Goal: Task Accomplishment & Management: Complete application form

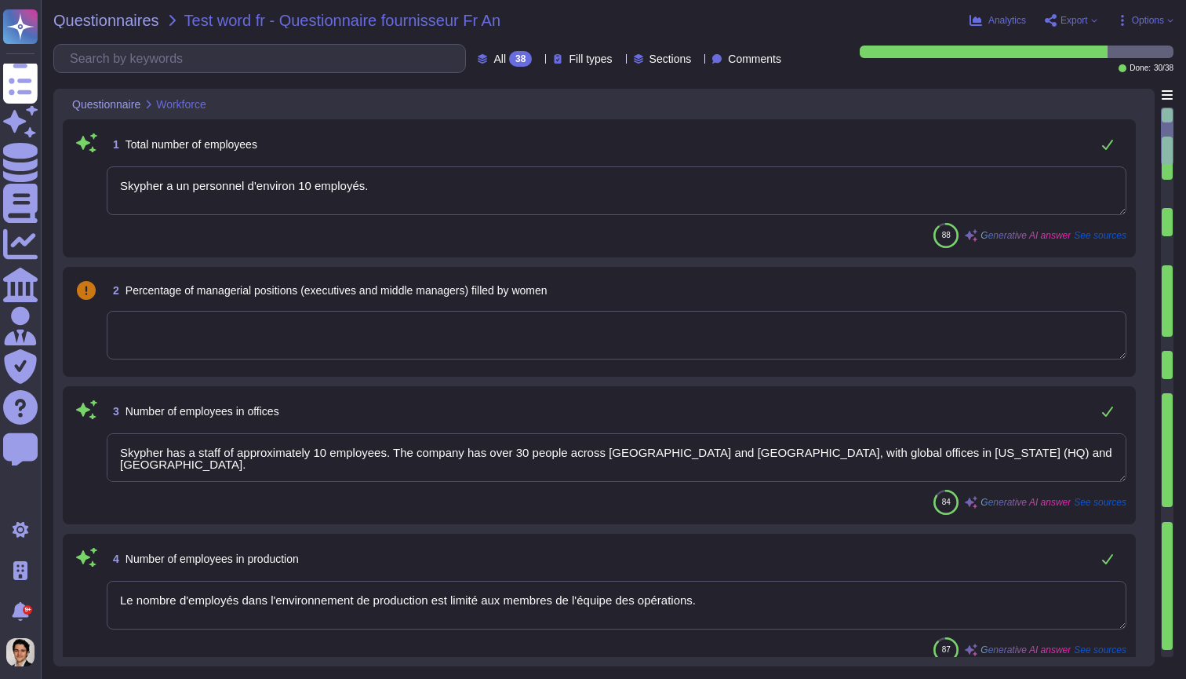
type textarea "Skypher a un personnel d'environ 10 employés."
type textarea "Skypher has a staff of approximately 10 employees. The company has over 30 peop…"
type textarea "Le nombre d'employés dans l'environnement de production est limité aux membres …"
type textarea "Nous ne collectons pas sciemment d'informations personnellement identifiables a…"
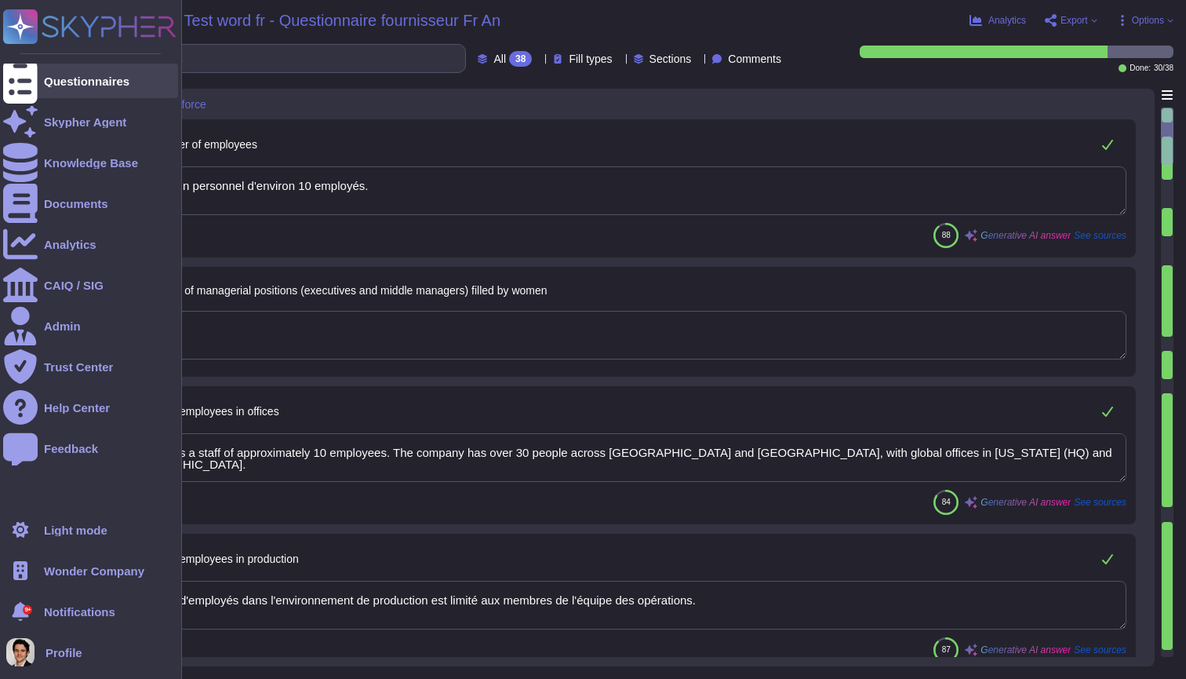
click at [28, 85] on icon at bounding box center [20, 81] width 35 height 46
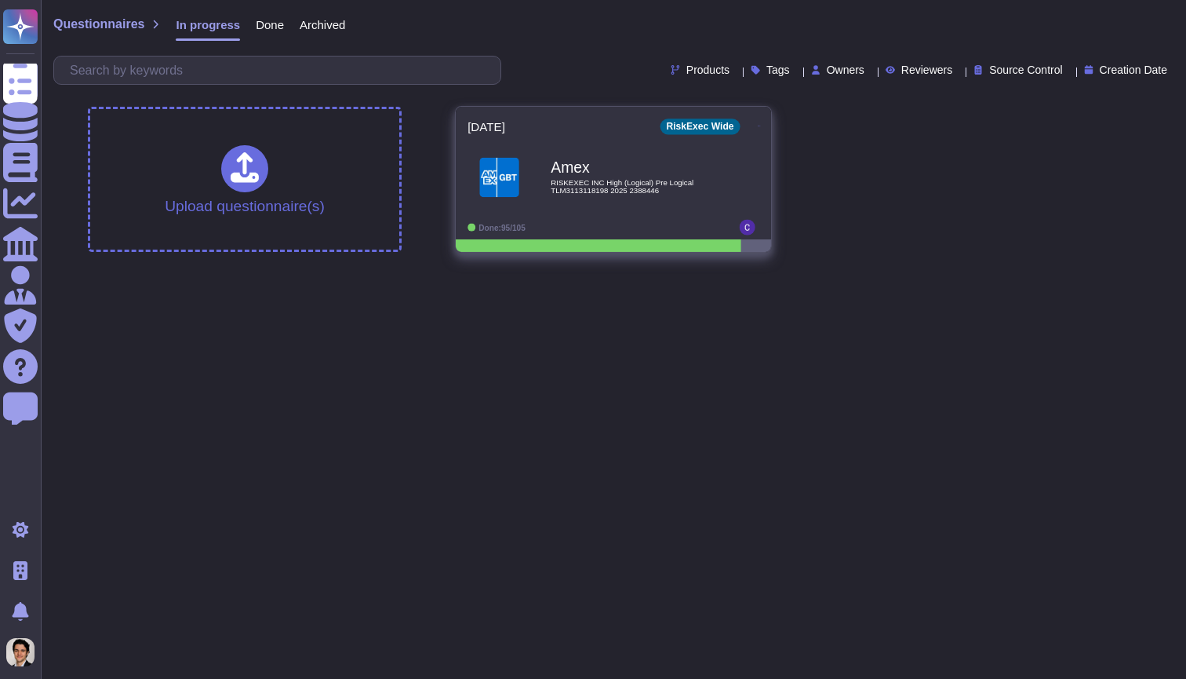
click at [758, 124] on icon at bounding box center [759, 126] width 3 height 4
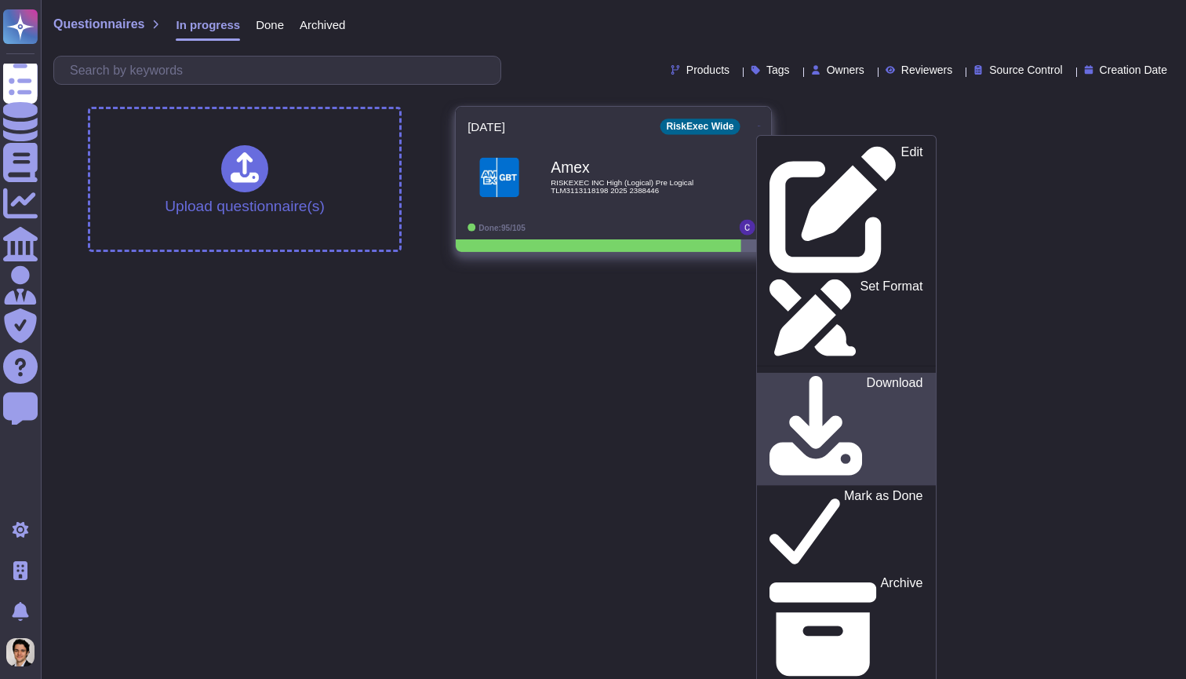
click at [867, 377] on p "Download" at bounding box center [895, 430] width 56 height 106
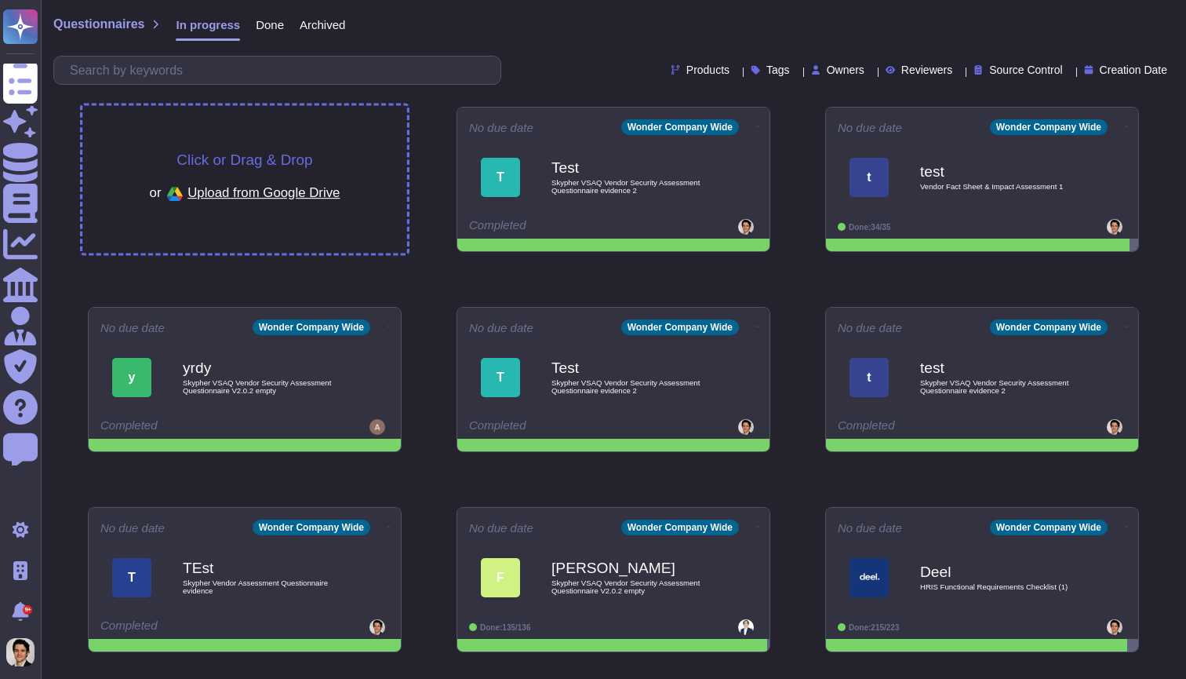
click at [291, 156] on span "Click or Drag & Drop" at bounding box center [244, 159] width 136 height 15
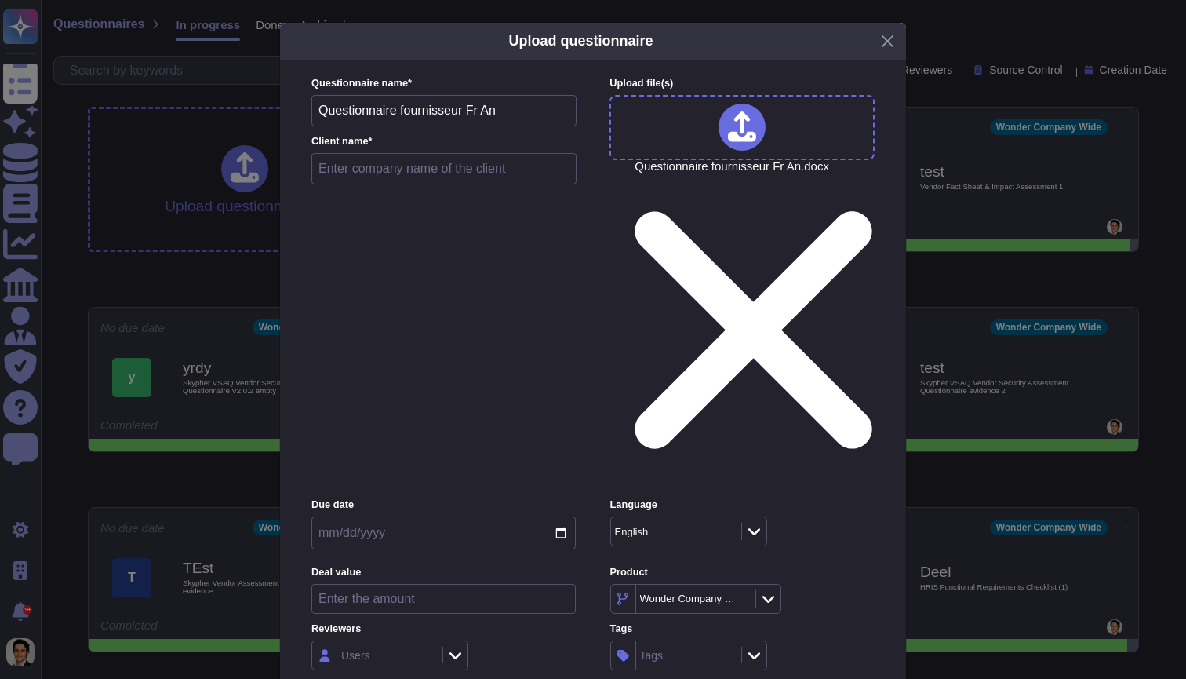
click at [423, 184] on input "text" at bounding box center [443, 168] width 265 height 31
type input "Test"
click at [690, 517] on div "English" at bounding box center [674, 531] width 126 height 28
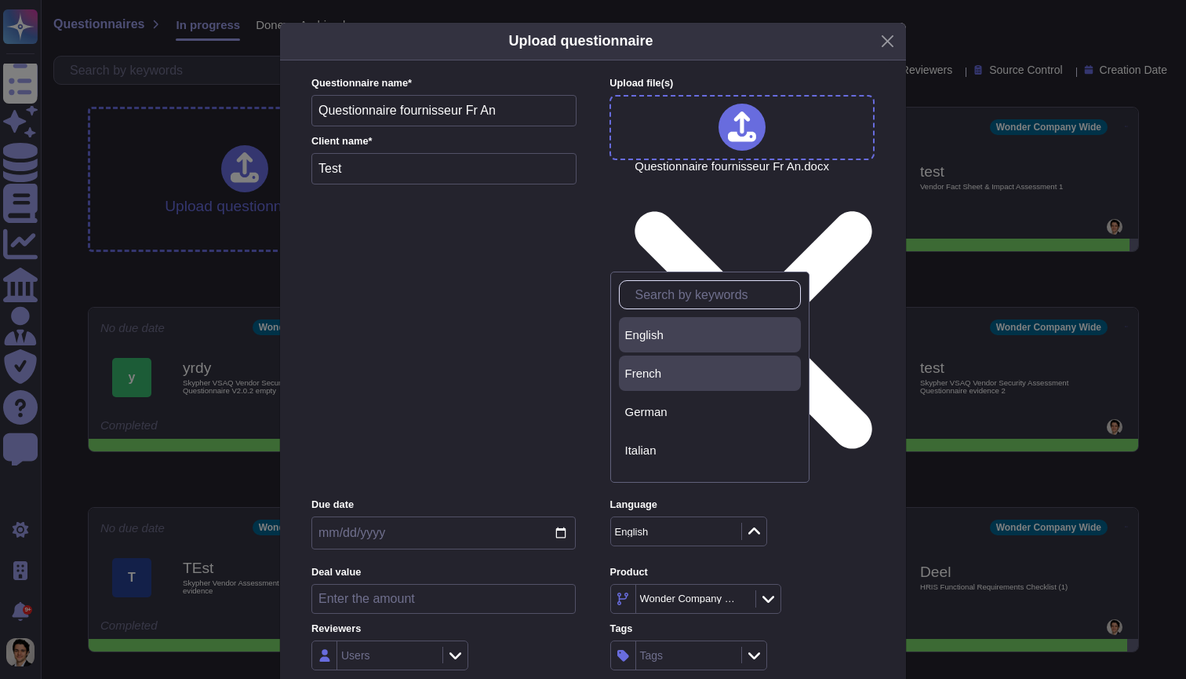
click at [675, 369] on div "French" at bounding box center [709, 373] width 169 height 14
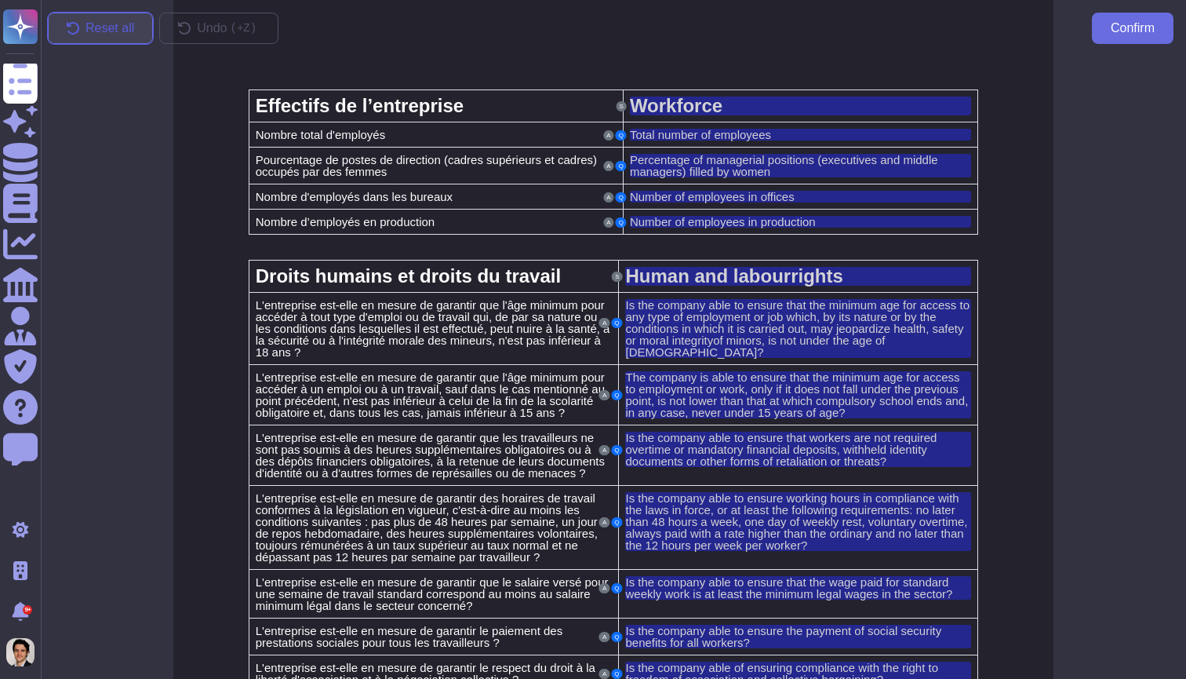
click at [96, 38] on button "Reset all" at bounding box center [100, 28] width 105 height 31
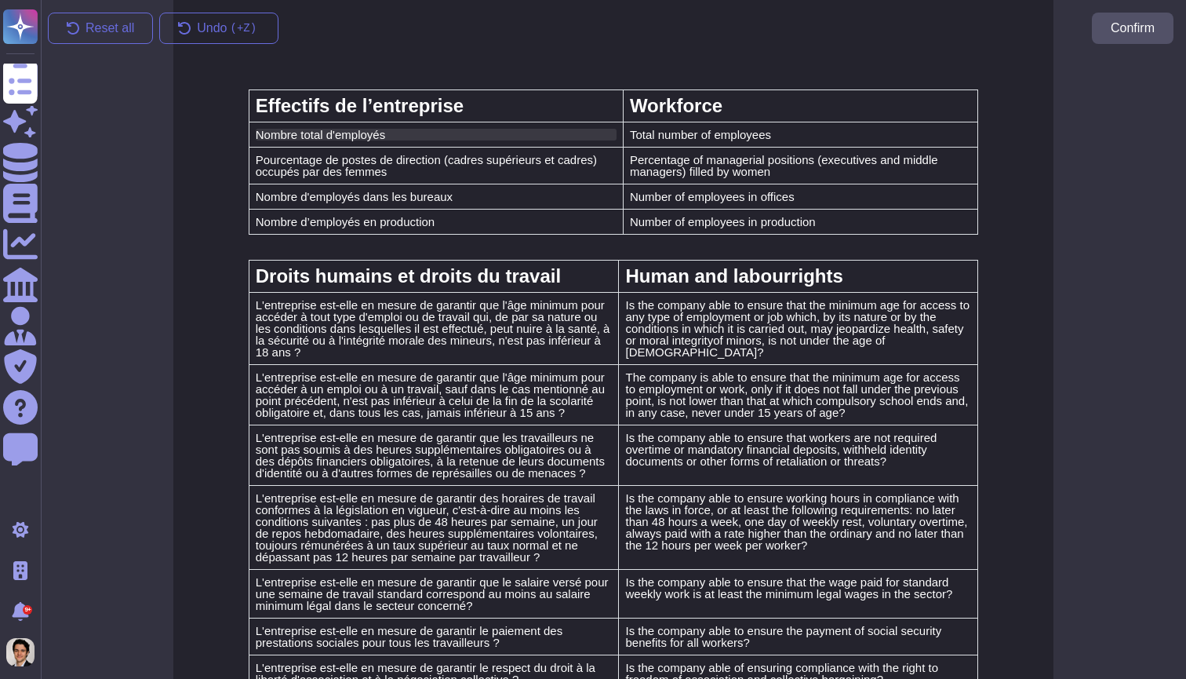
click at [357, 134] on span "Nombre total d'employés" at bounding box center [320, 134] width 129 height 13
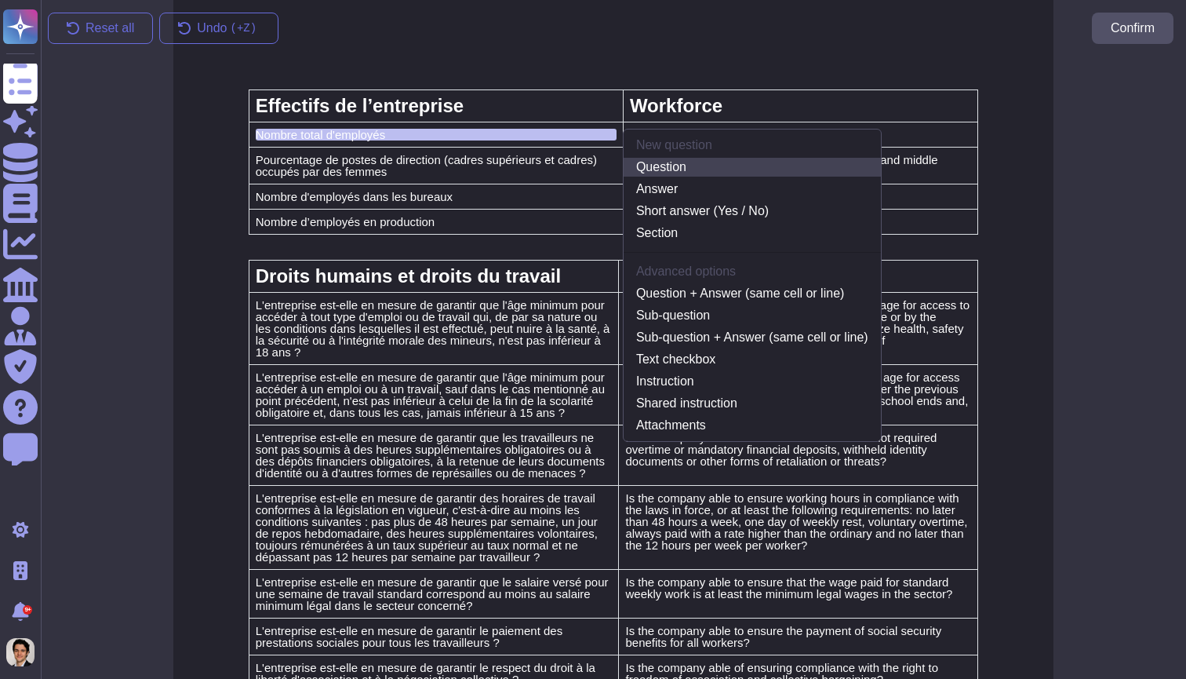
click at [687, 173] on link "Question" at bounding box center [752, 167] width 257 height 19
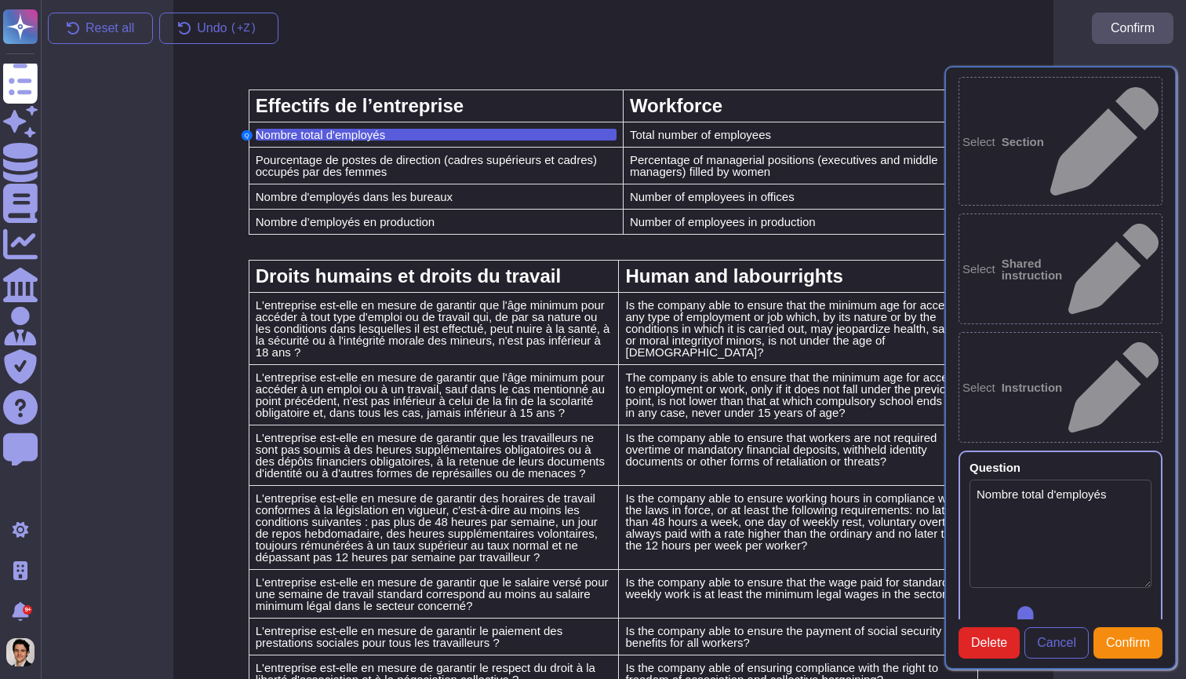
type textarea "Nombre total d'employés"
click at [1054, 636] on span "Cancel" at bounding box center [1056, 642] width 39 height 13
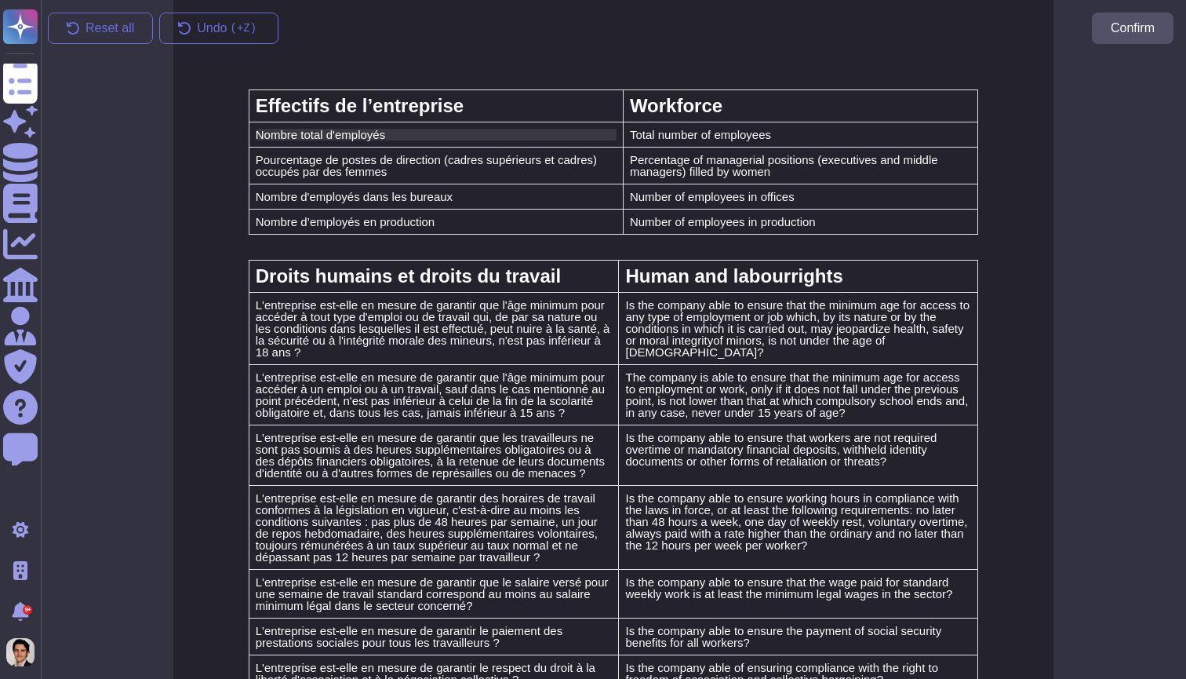
click at [329, 128] on span "Nombre total d'employés" at bounding box center [320, 134] width 129 height 13
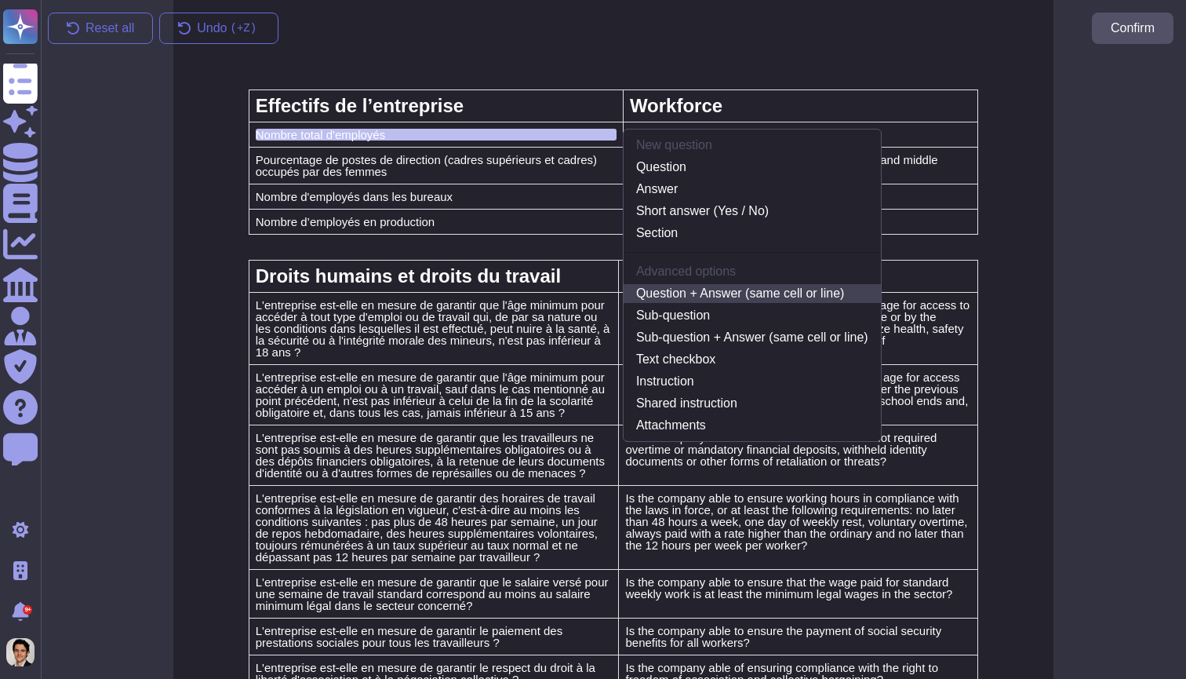
click at [765, 292] on link "Question + Answer (same cell or line)" at bounding box center [752, 293] width 257 height 19
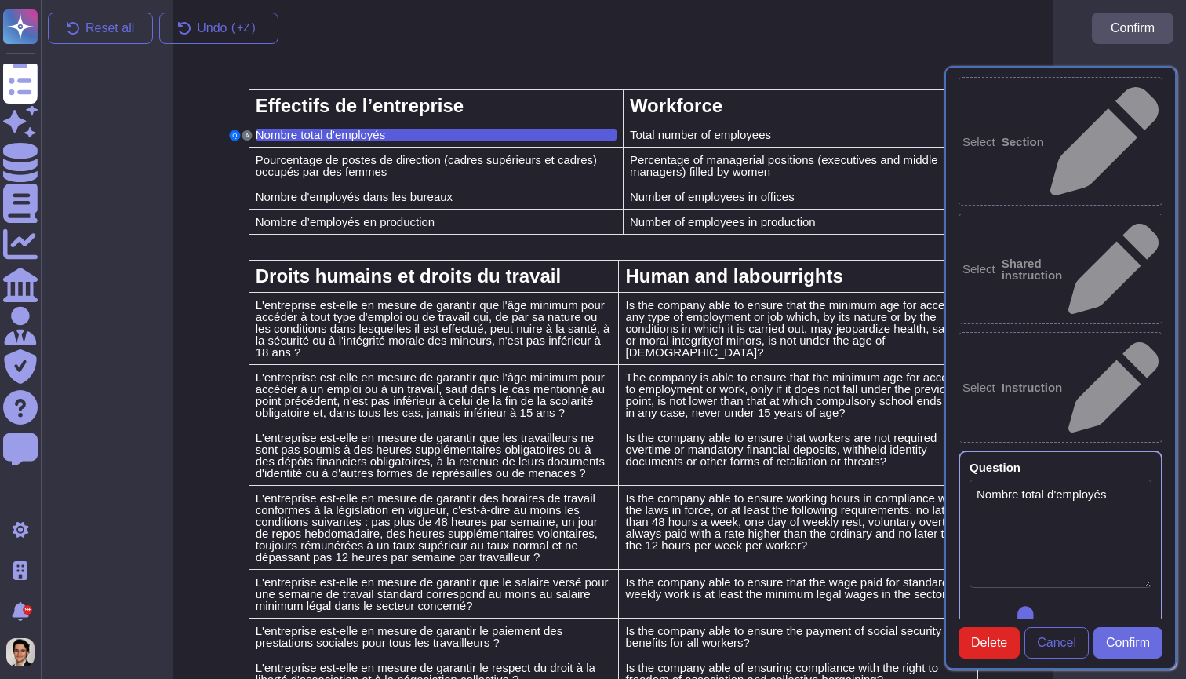
type textarea "Nombre total d'employés"
click at [1126, 636] on span "Confirm" at bounding box center [1128, 642] width 44 height 13
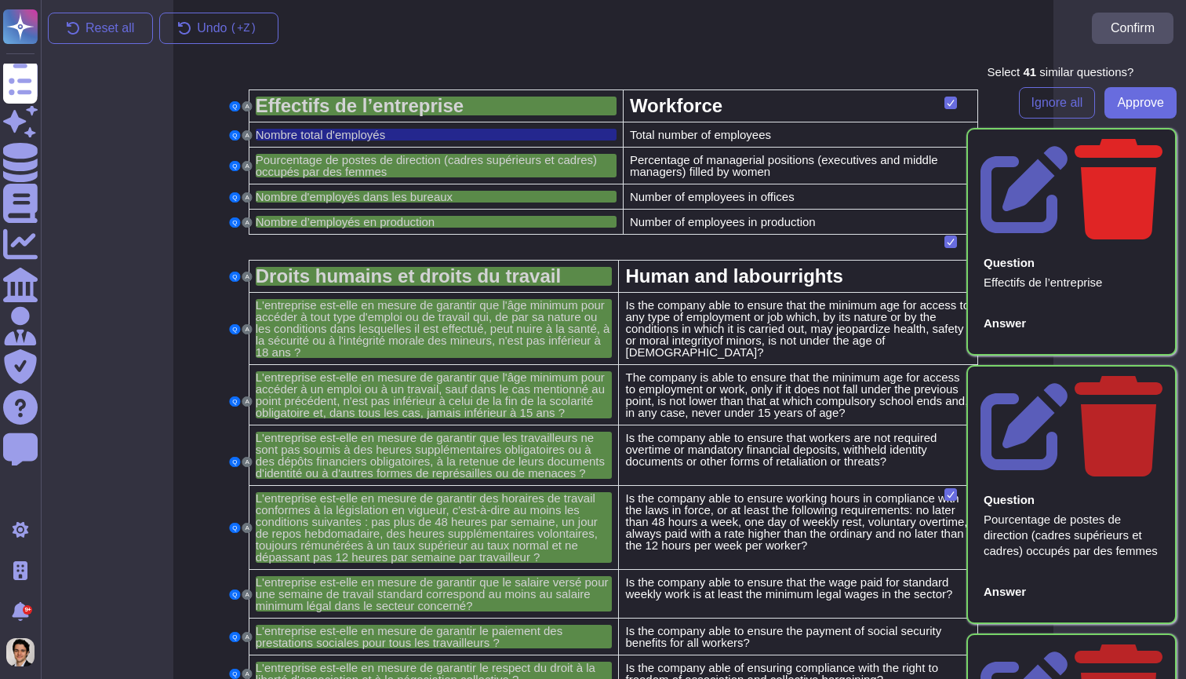
click at [1154, 143] on icon at bounding box center [1119, 188] width 88 height 104
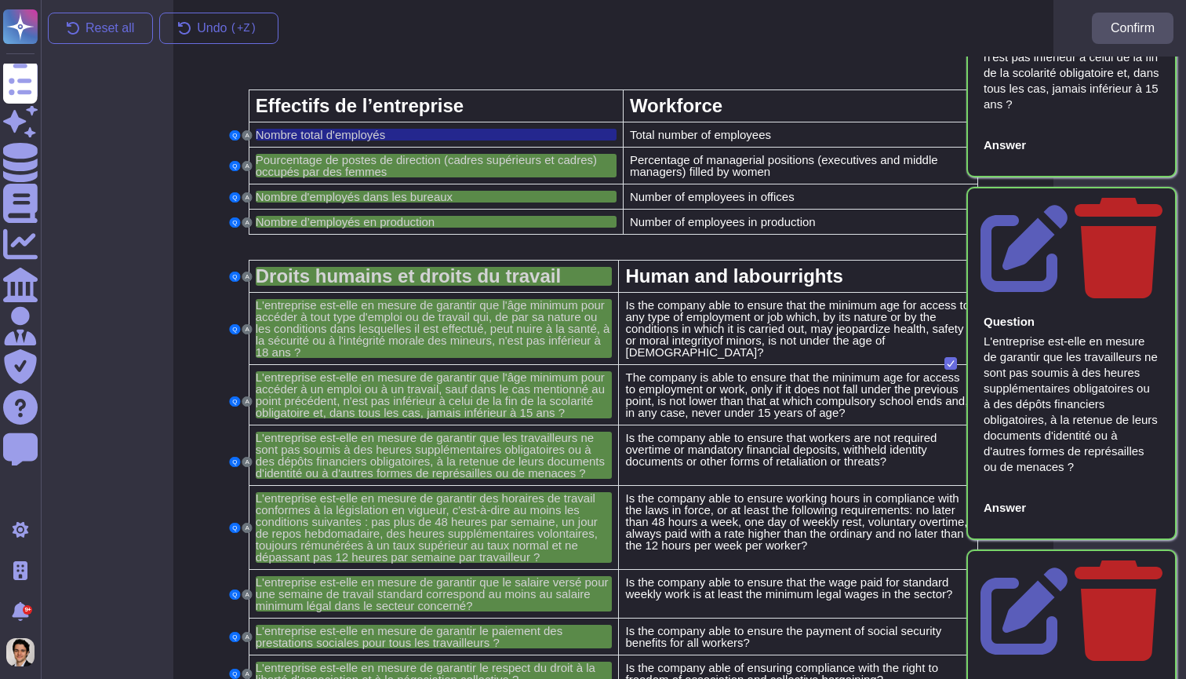
scroll to position [1725, 0]
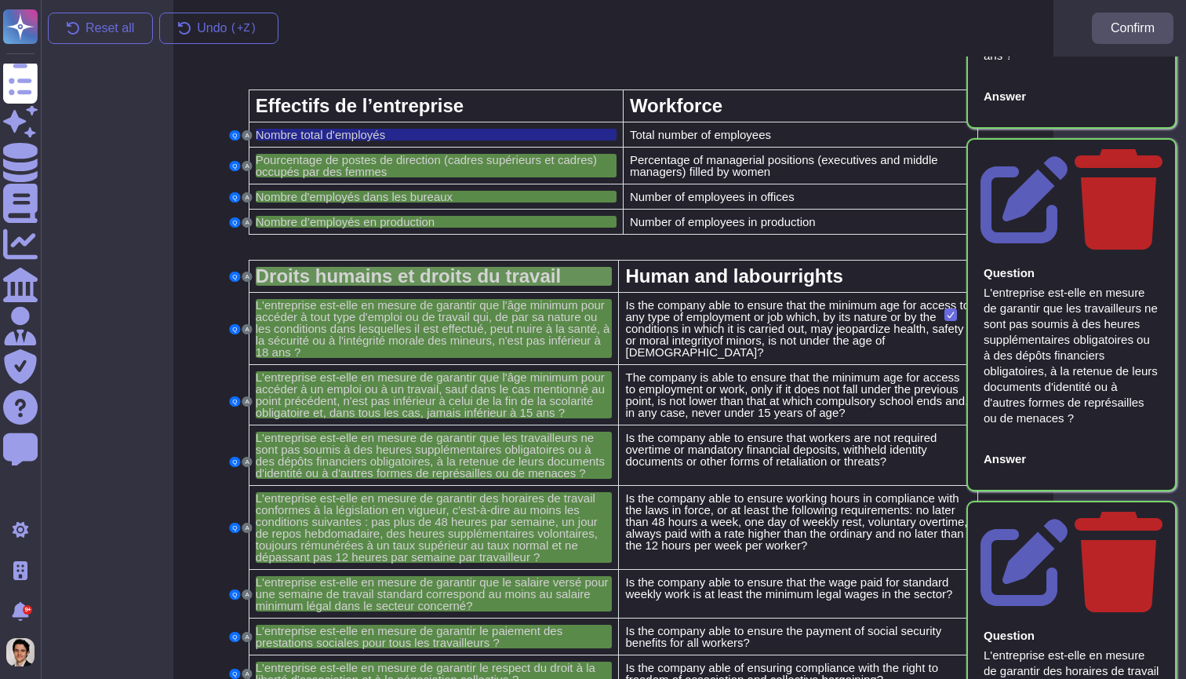
click at [382, 277] on span "Droits humains et droits du travail" at bounding box center [408, 275] width 305 height 21
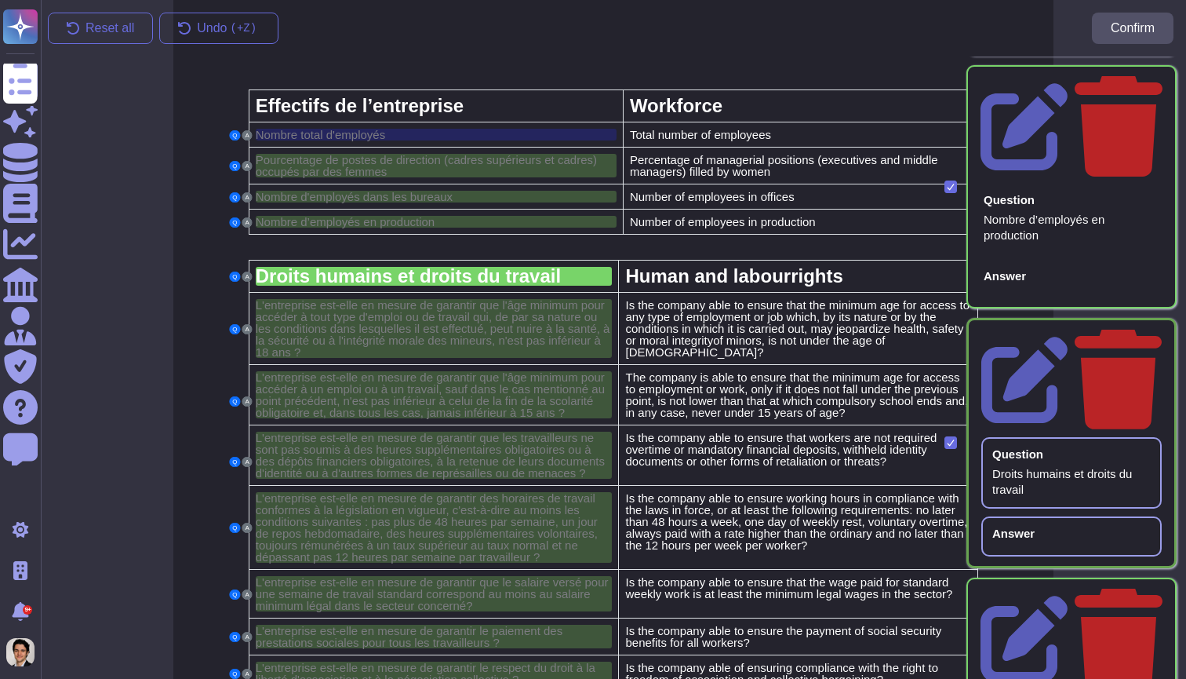
scroll to position [365, 0]
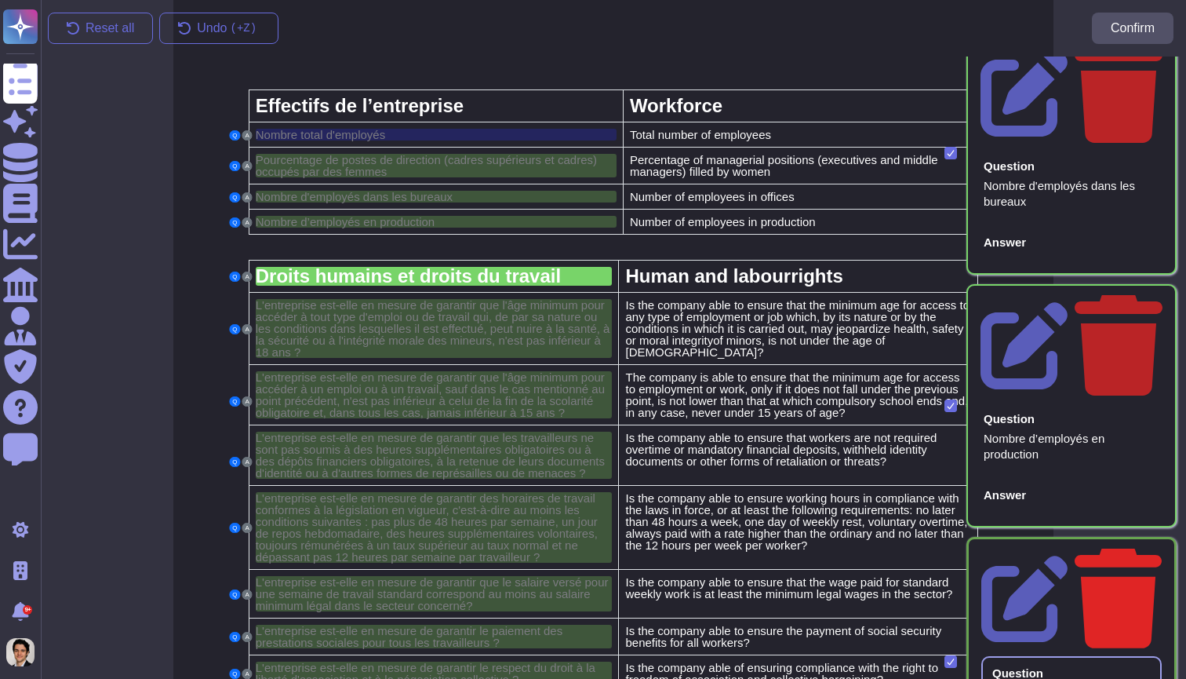
click at [1160, 548] on icon at bounding box center [1118, 598] width 87 height 100
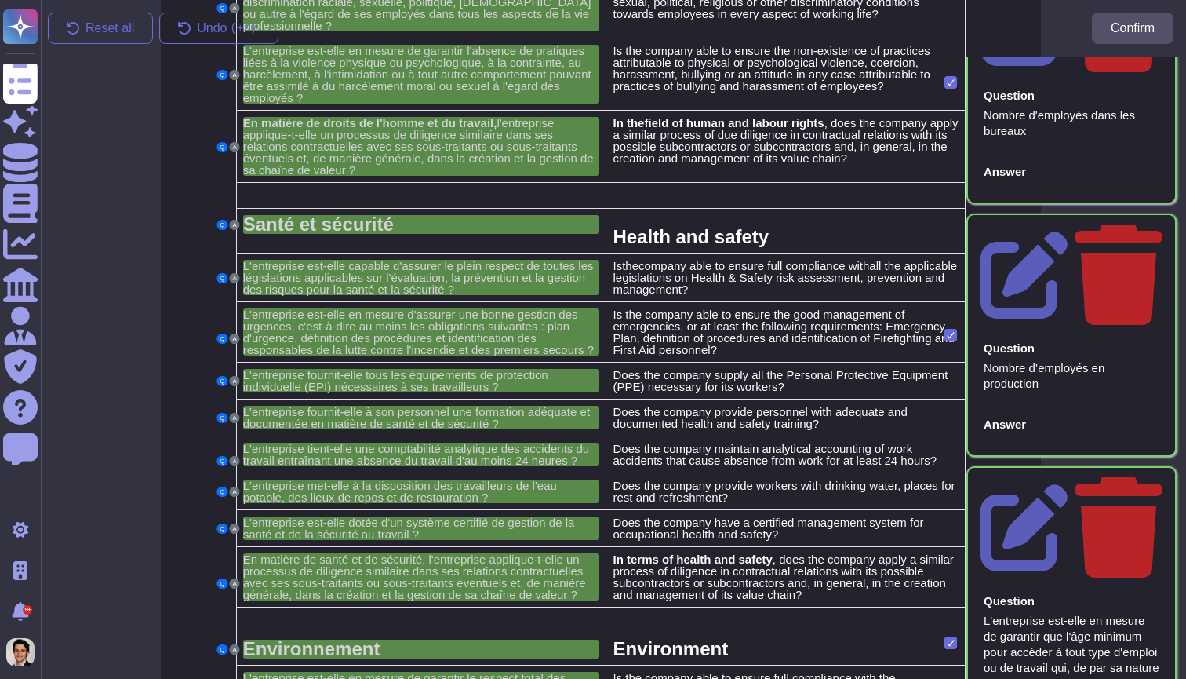
scroll to position [452, 0]
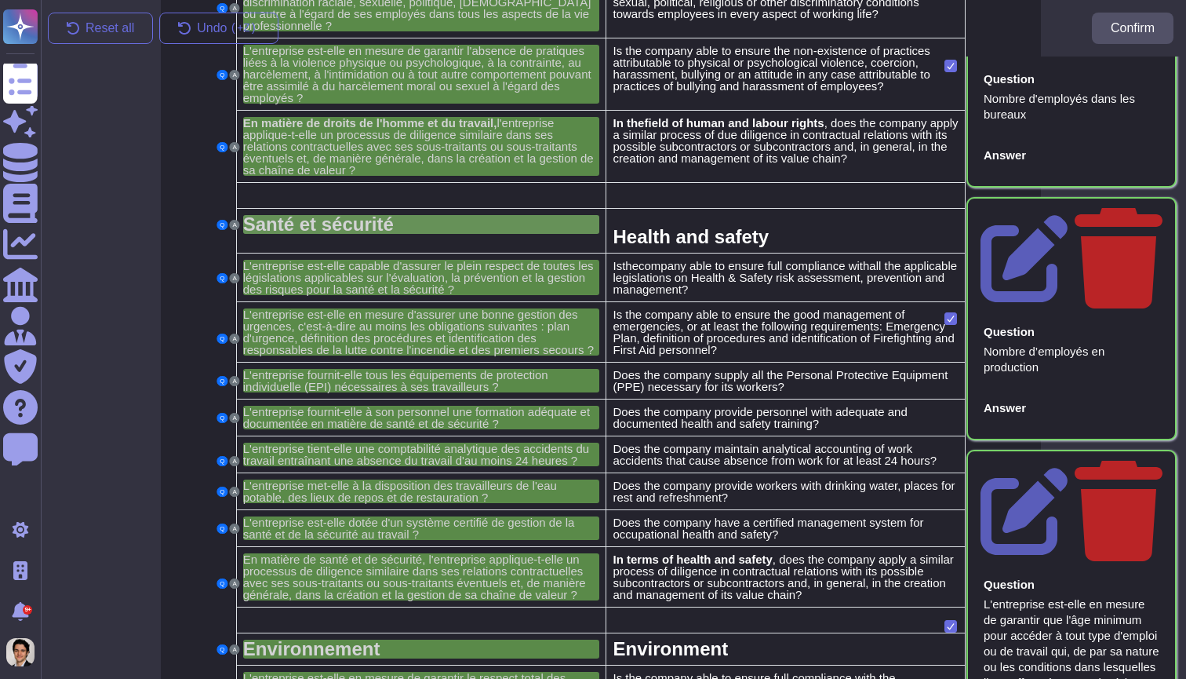
click at [446, 234] on div "Santé et sécurité" at bounding box center [421, 224] width 357 height 19
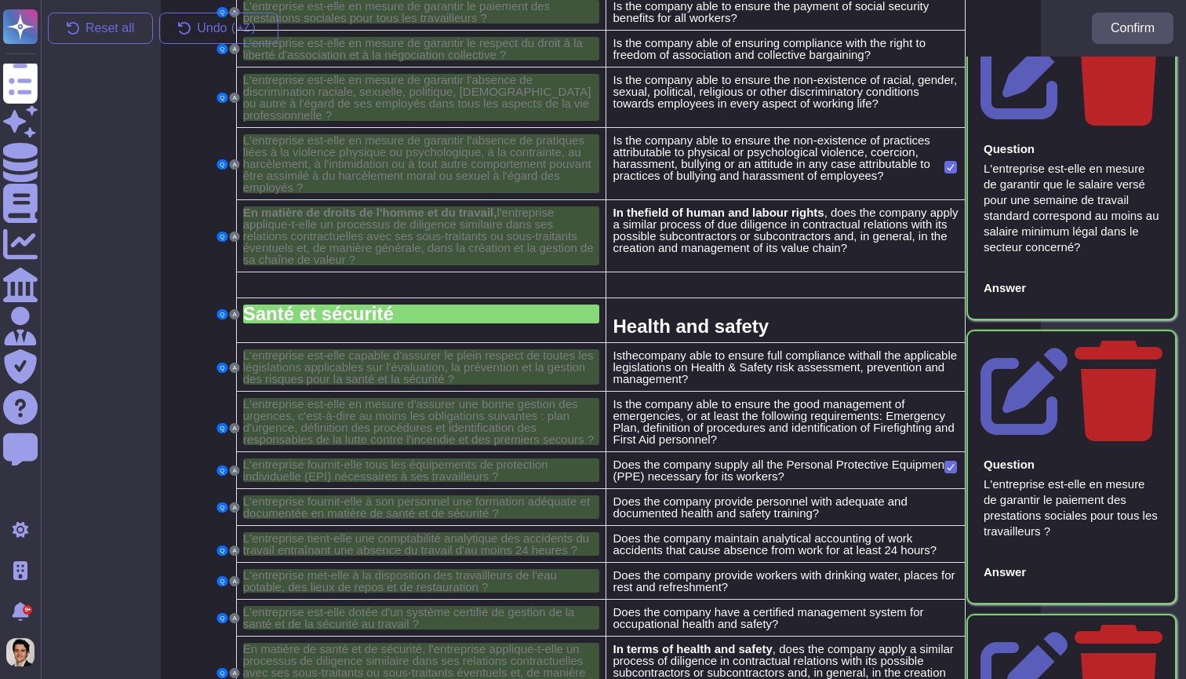
scroll to position [2945, 0]
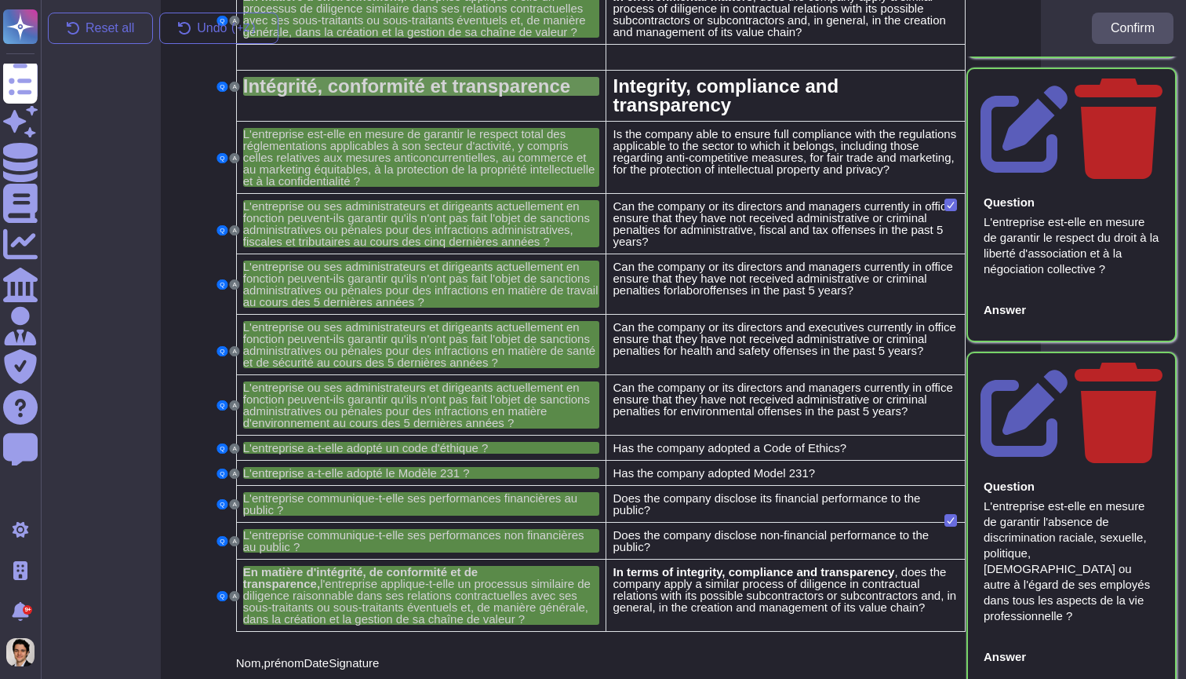
click at [453, 96] on span "Intégrité, conformité et transparence" at bounding box center [406, 85] width 327 height 21
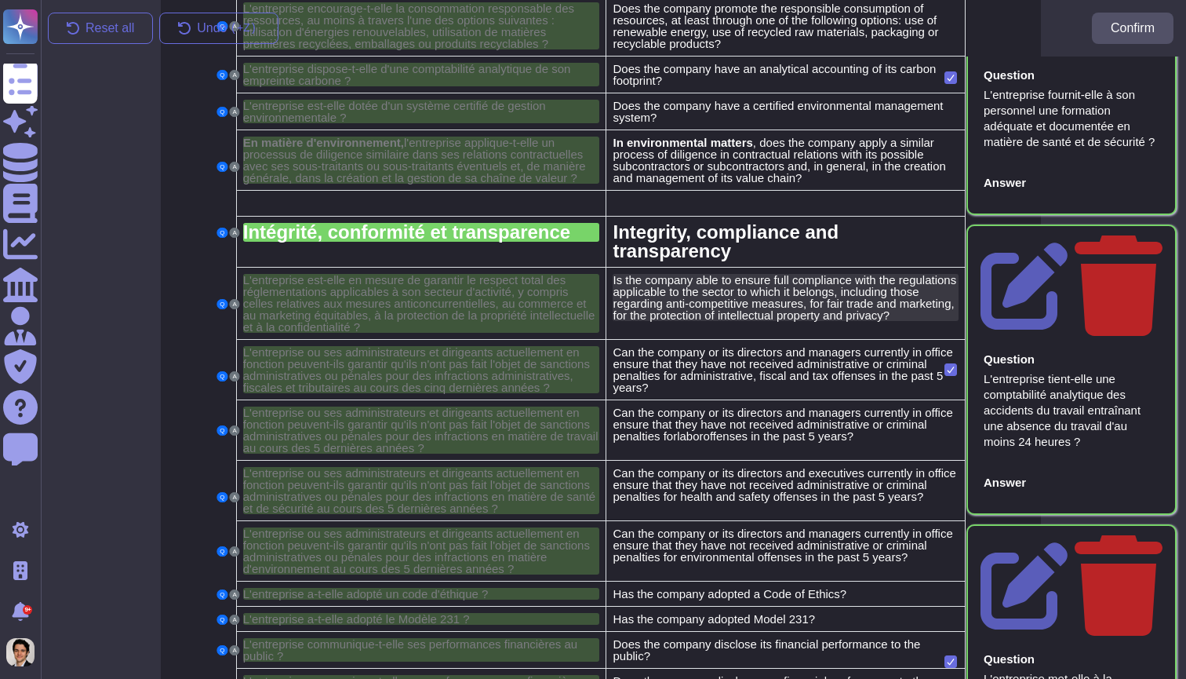
scroll to position [6013, 0]
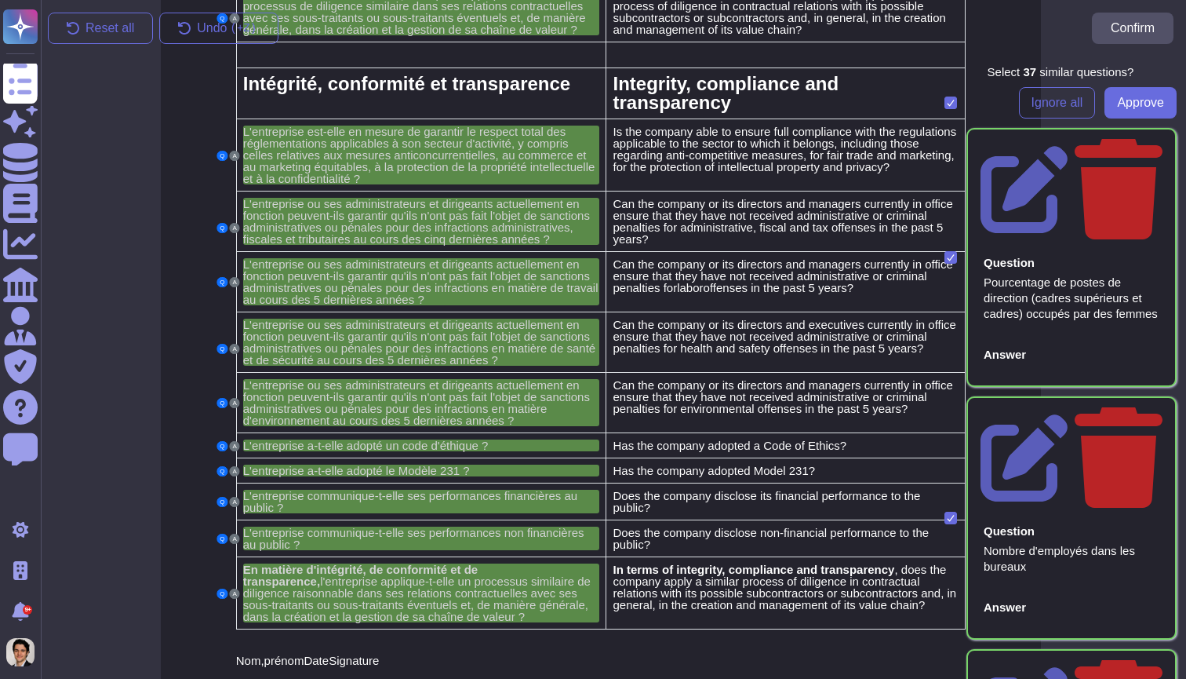
scroll to position [1520, 13]
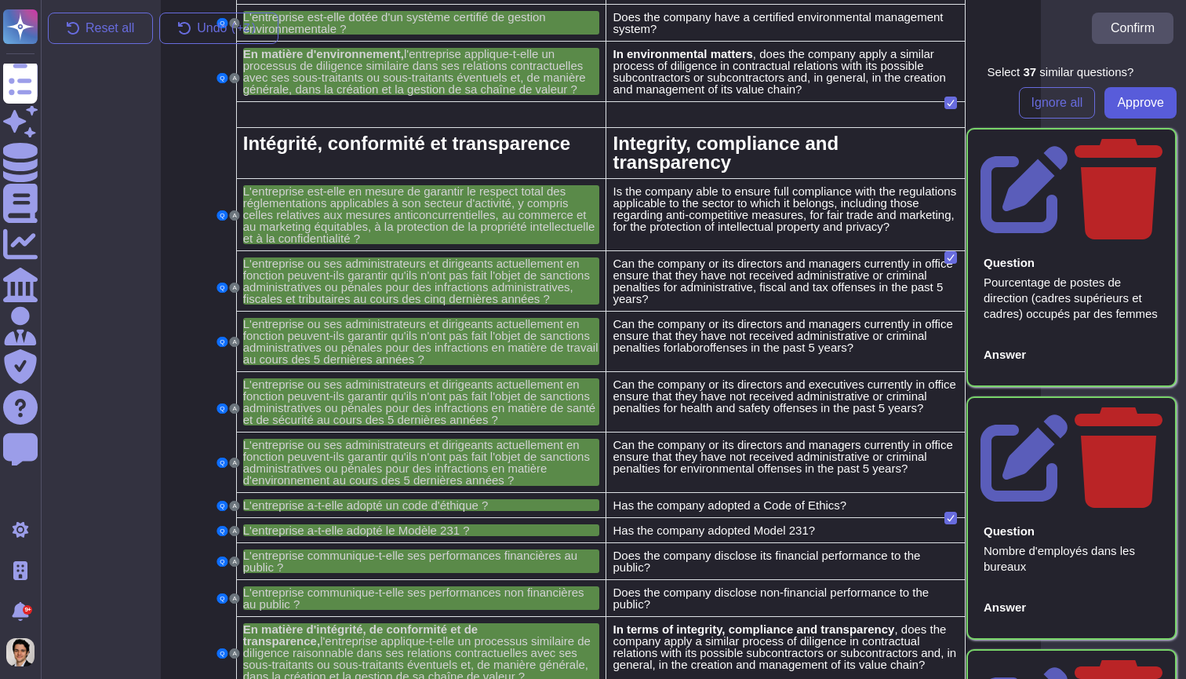
click at [1151, 107] on span "Approve" at bounding box center [1140, 102] width 47 height 13
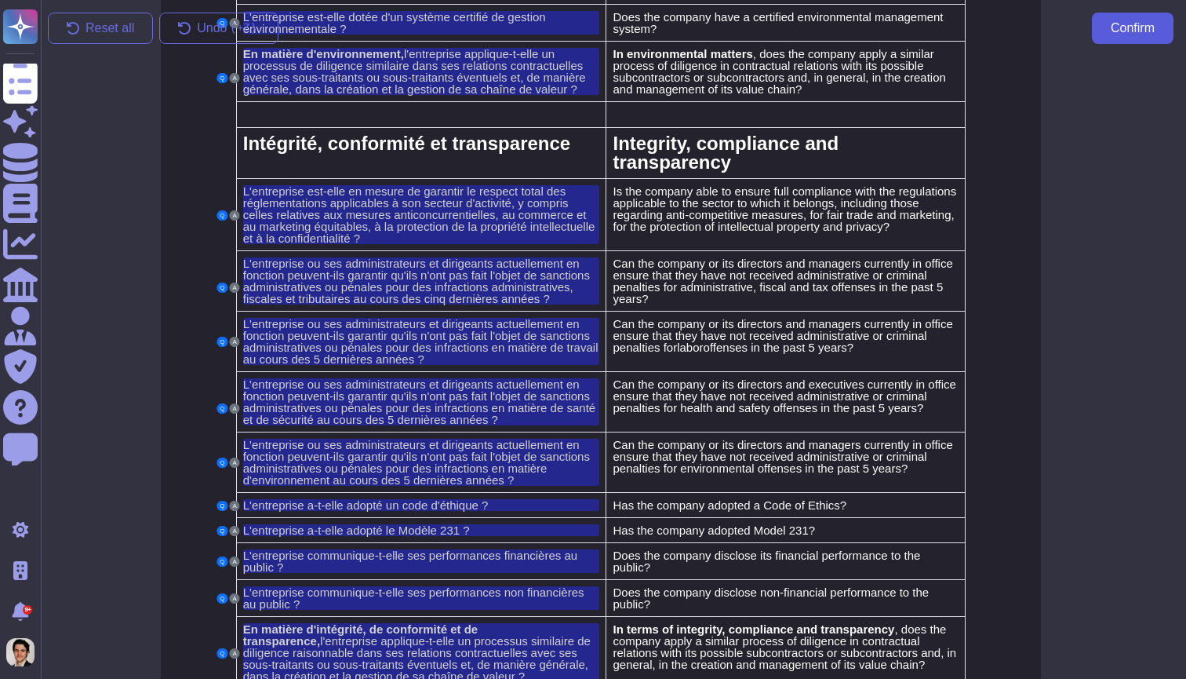
click at [1135, 35] on button "Confirm" at bounding box center [1133, 28] width 82 height 31
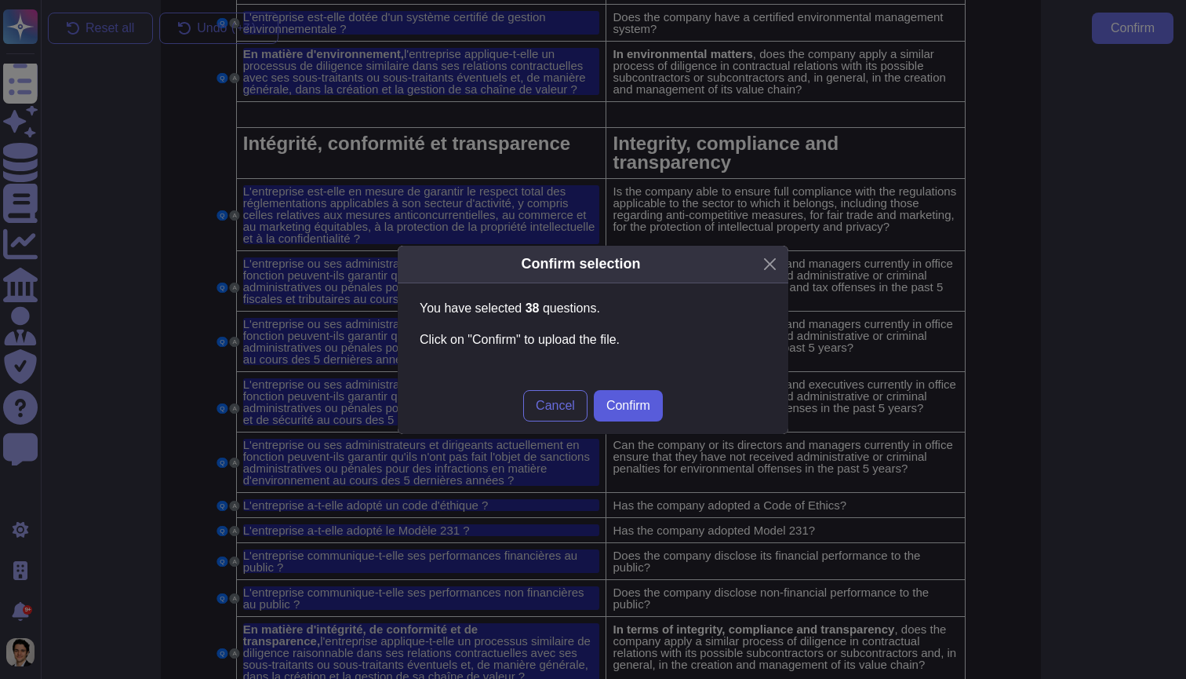
click at [632, 415] on button "Confirm" at bounding box center [628, 405] width 69 height 31
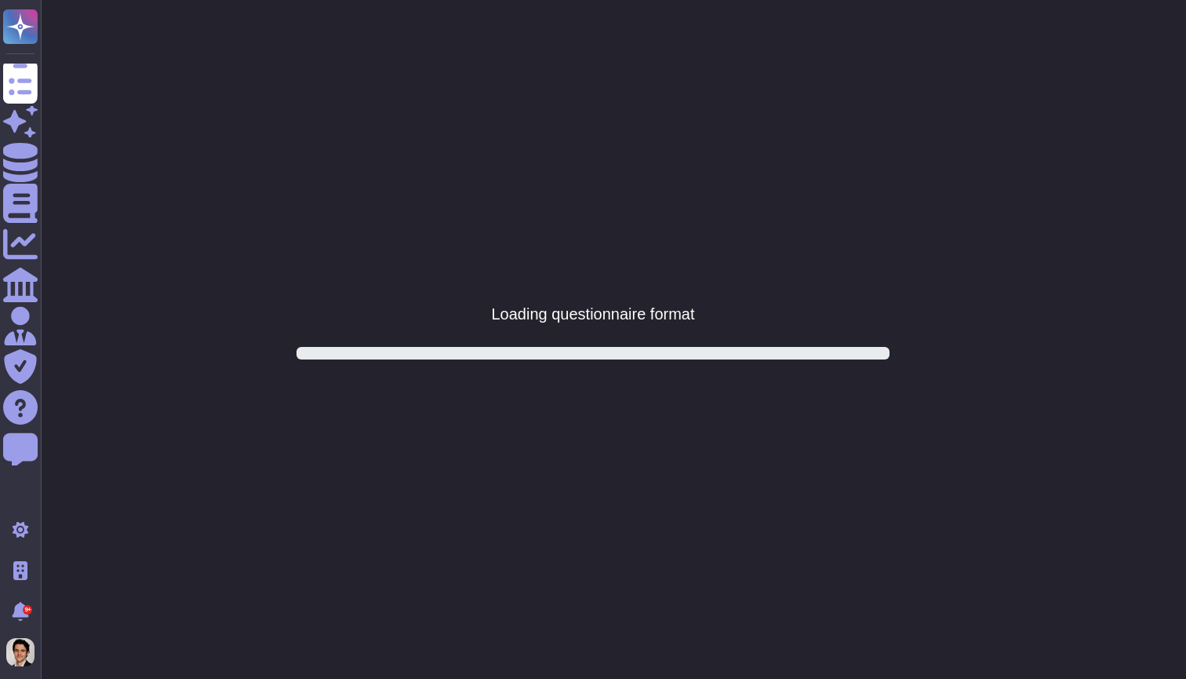
scroll to position [0, 0]
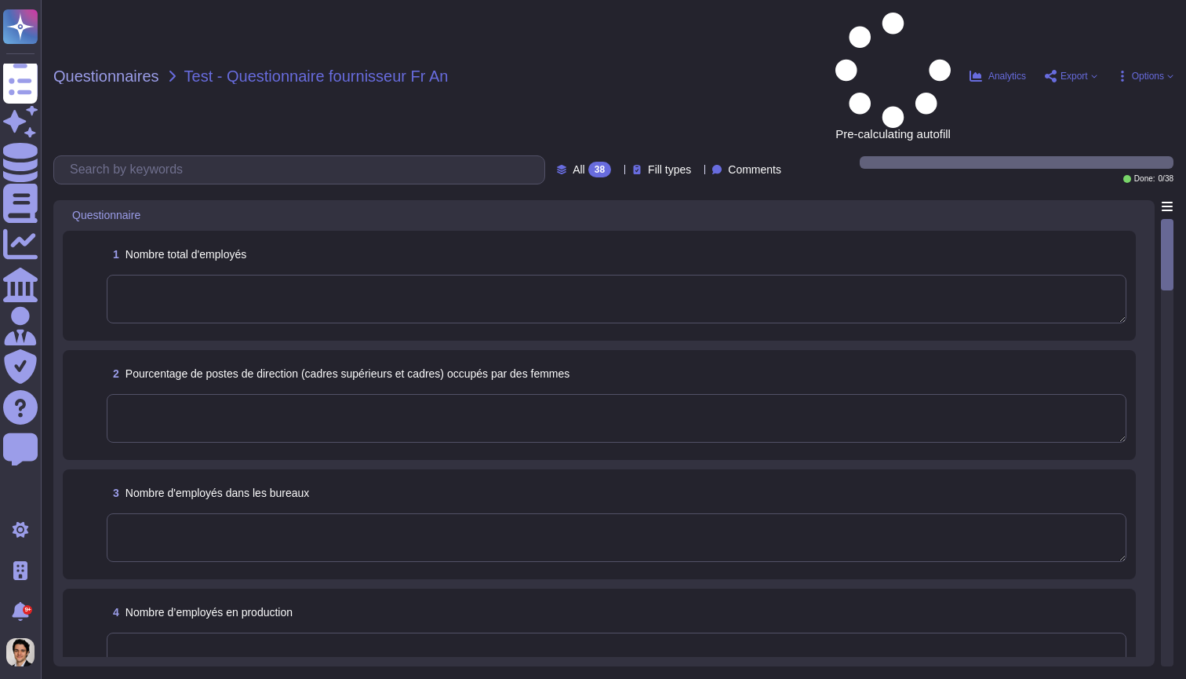
click at [712, 275] on textarea at bounding box center [617, 299] width 1020 height 49
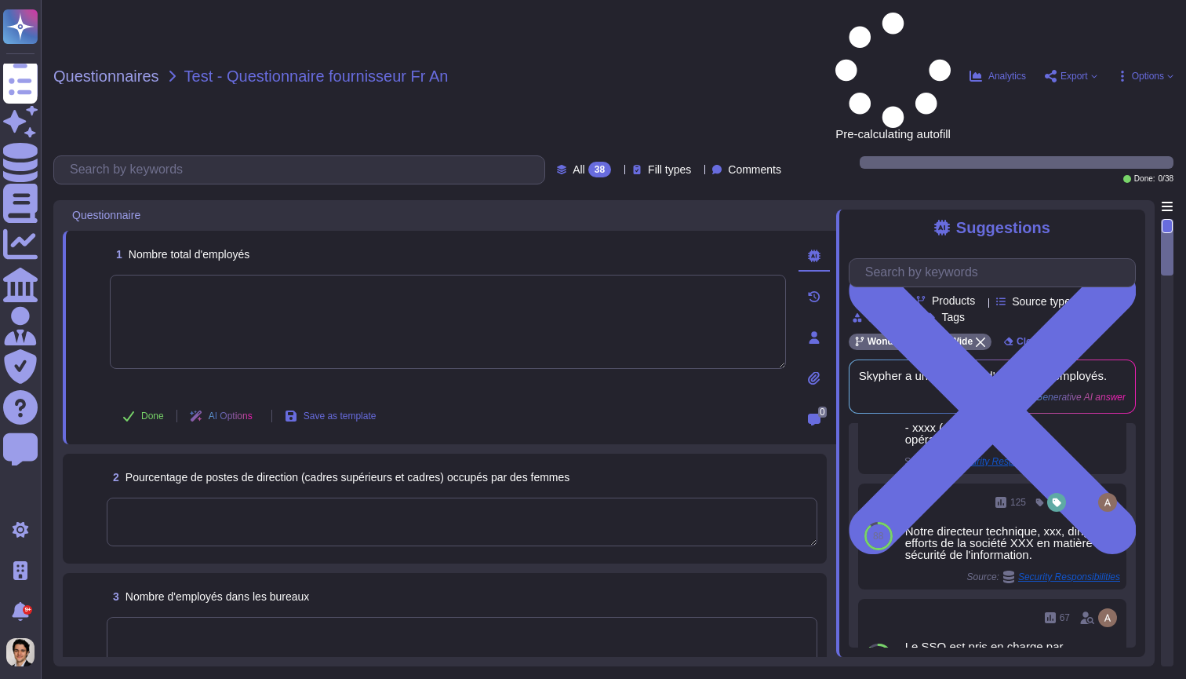
scroll to position [140, 0]
